Goal: Task Accomplishment & Management: Complete application form

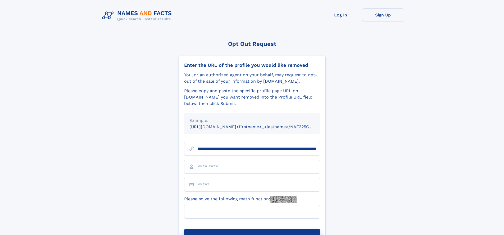
scroll to position [0, 63]
type input "**********"
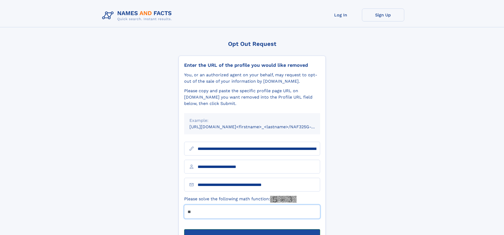
type input "**"
click at [252, 229] on button "Submit Opt Out Request" at bounding box center [252, 237] width 136 height 17
